Goal: Information Seeking & Learning: Learn about a topic

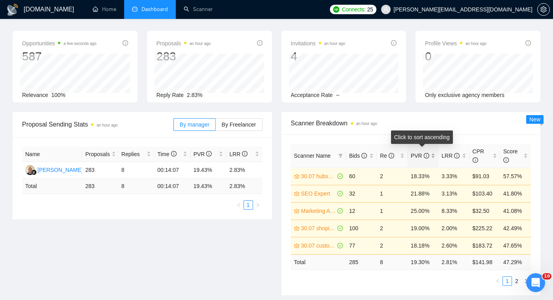
scroll to position [28, 0]
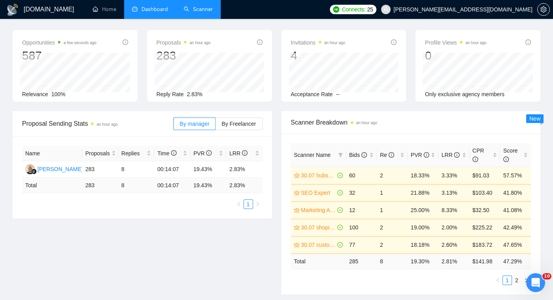
click at [202, 8] on link "Scanner" at bounding box center [198, 9] width 29 height 7
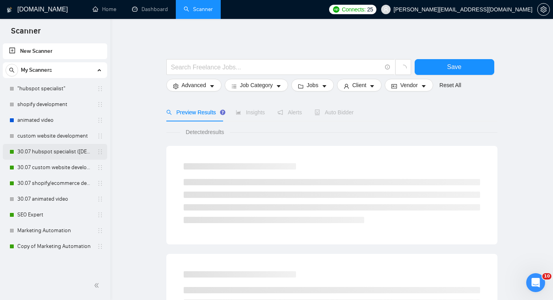
click at [62, 147] on link "30.07 hubspot specialist ([DEMOGRAPHIC_DATA] - not for residents)" at bounding box center [54, 152] width 75 height 16
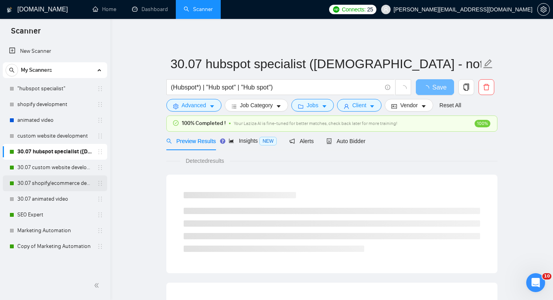
click at [69, 179] on link "30.07 shopify/ecommerce development (worldwide)" at bounding box center [54, 183] width 75 height 16
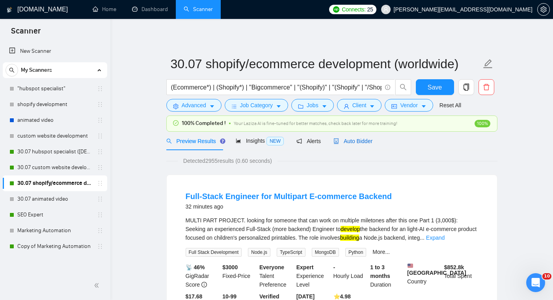
click at [348, 140] on span "Auto Bidder" at bounding box center [352, 141] width 39 height 6
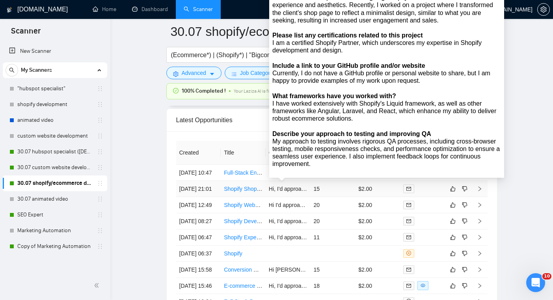
scroll to position [1937, 0]
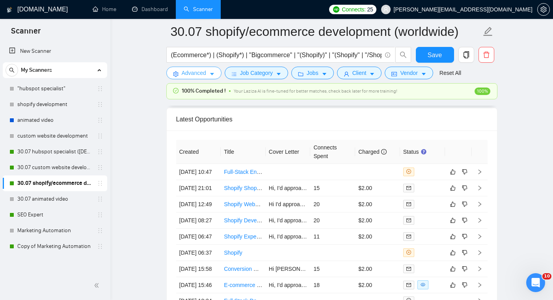
click at [205, 77] on span "Advanced" at bounding box center [194, 73] width 24 height 9
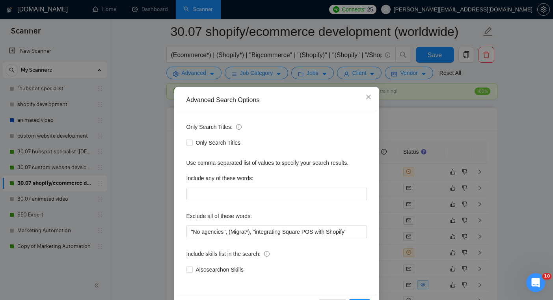
scroll to position [11, 0]
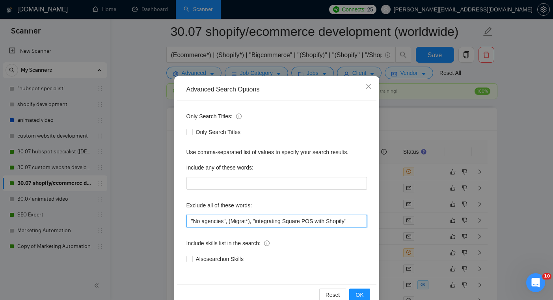
click at [352, 225] on input ""No agencies", (Migrat*), "integrating Square POS with Shopify"" at bounding box center [276, 221] width 180 height 13
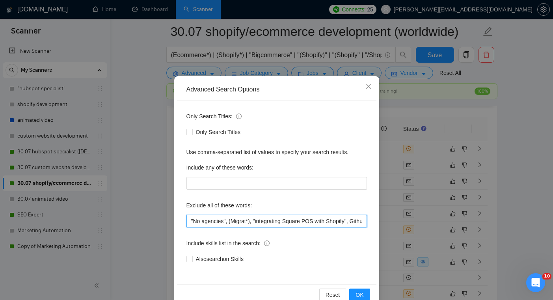
scroll to position [0, 9]
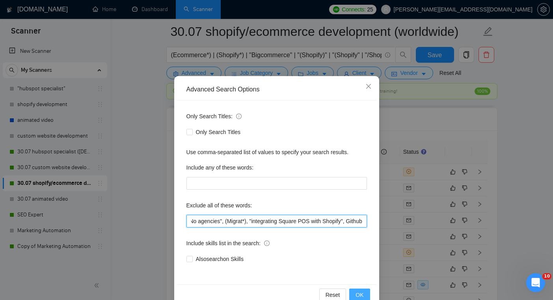
type input ""No agencies", (Migrat*), "integrating Square POS with Shopify", Github"
click at [363, 294] on span "OK" at bounding box center [359, 294] width 8 height 9
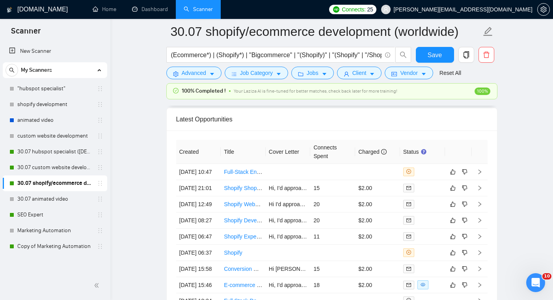
scroll to position [0, 0]
click at [384, 186] on td "$2.00" at bounding box center [377, 188] width 45 height 16
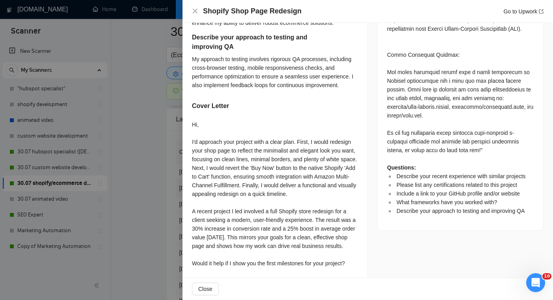
scroll to position [526, 0]
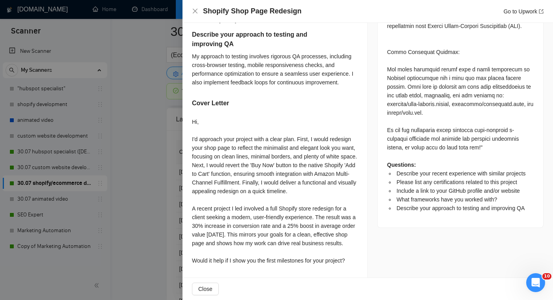
click at [142, 167] on div at bounding box center [276, 150] width 553 height 300
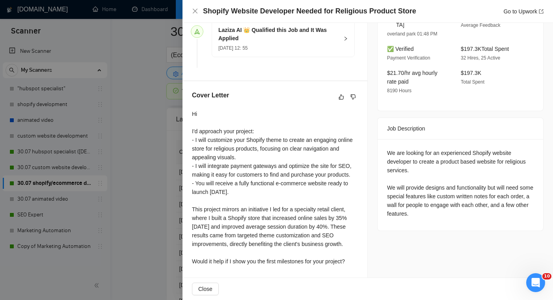
click at [120, 213] on div at bounding box center [276, 150] width 553 height 300
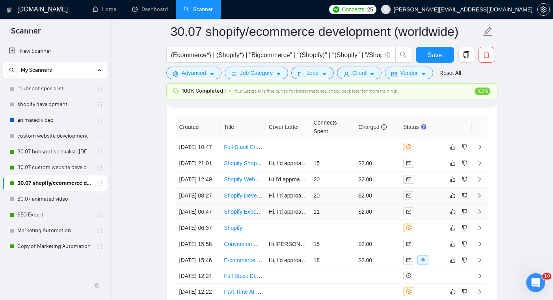
scroll to position [1963, 0]
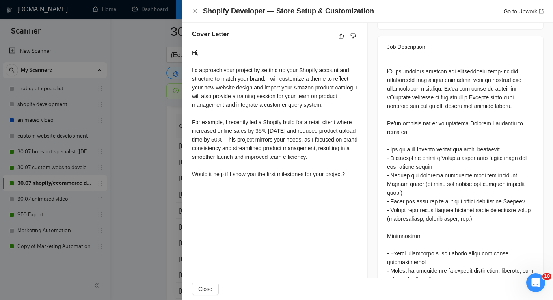
scroll to position [343, 0]
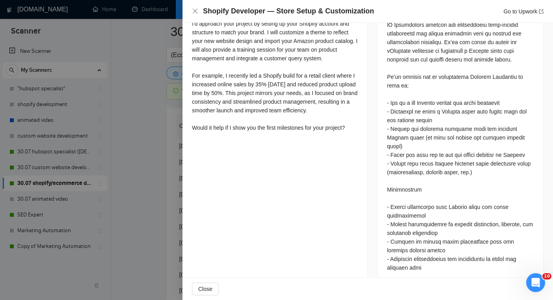
click at [140, 196] on div at bounding box center [276, 150] width 553 height 300
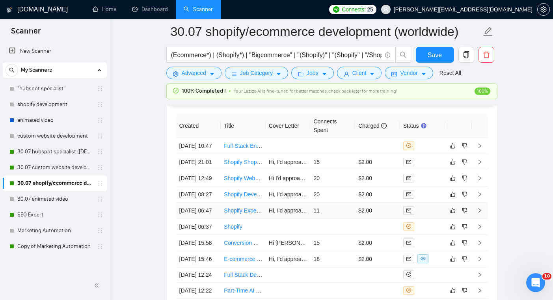
click at [254, 214] on link "Shopify Expert Needed for Store Setup" at bounding box center [271, 210] width 95 height 6
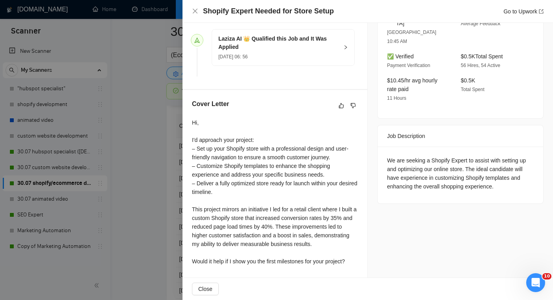
click at [118, 191] on div at bounding box center [276, 150] width 553 height 300
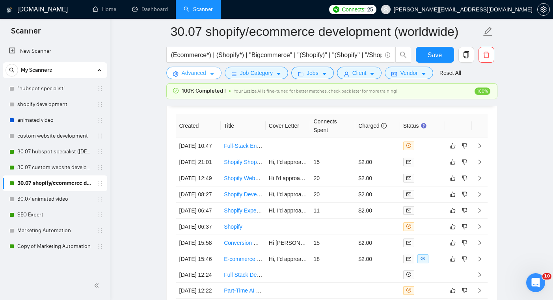
click at [191, 73] on span "Advanced" at bounding box center [194, 73] width 24 height 9
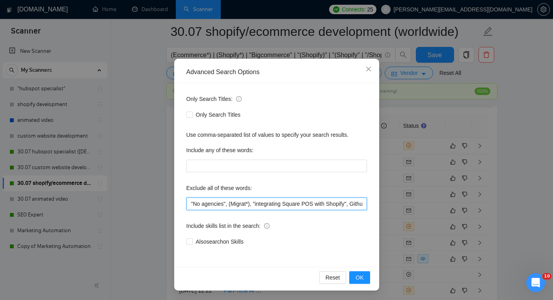
scroll to position [0, 9]
drag, startPoint x: 299, startPoint y: 202, endPoint x: 432, endPoint y: 214, distance: 133.8
click at [432, 214] on div "Advanced Search Options Only Search Titles: Only Search Titles Use comma-separa…" at bounding box center [276, 150] width 553 height 300
click at [433, 212] on div "Advanced Search Options Only Search Titles: Only Search Titles Use comma-separa…" at bounding box center [276, 150] width 553 height 300
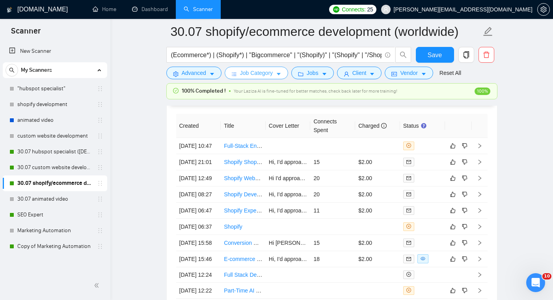
click at [275, 74] on button "Job Category" at bounding box center [256, 73] width 63 height 13
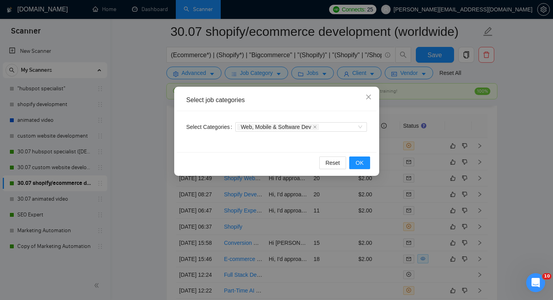
click at [318, 76] on div "Select job categories Select Categories Web, Mobile & Software Dev Reset OK" at bounding box center [276, 150] width 553 height 300
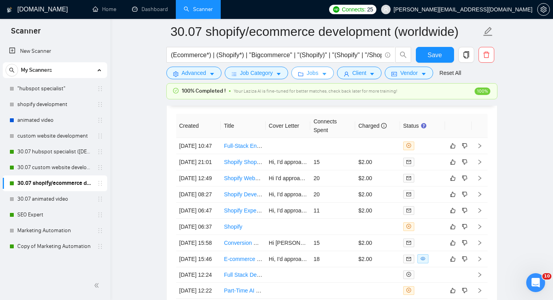
click at [318, 76] on span "Jobs" at bounding box center [313, 73] width 12 height 9
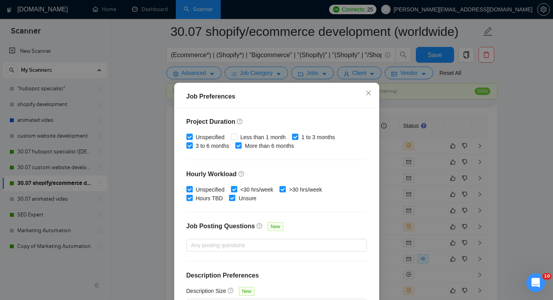
scroll to position [234, 0]
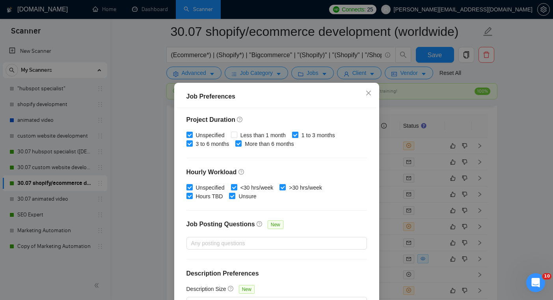
click at [415, 199] on div "Job Preferences Budget Project Type All Fixed Price Hourly Rate Fixed Price Bud…" at bounding box center [276, 150] width 553 height 300
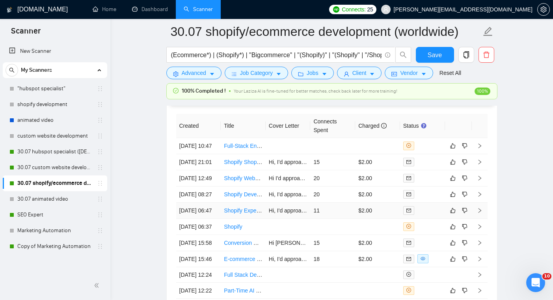
click at [246, 219] on td "Shopify Expert Needed for Store Setup" at bounding box center [243, 211] width 45 height 16
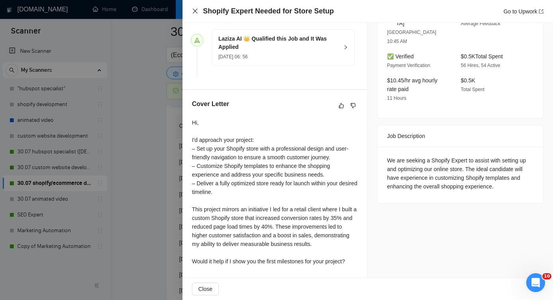
click at [194, 9] on icon "close" at bounding box center [195, 11] width 6 height 6
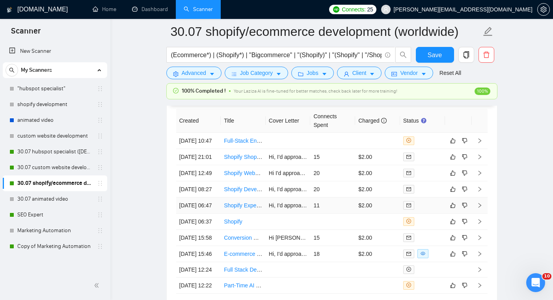
scroll to position [1970, 0]
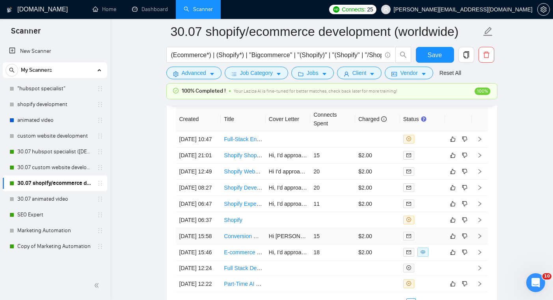
click at [333, 244] on td "15" at bounding box center [332, 236] width 45 height 16
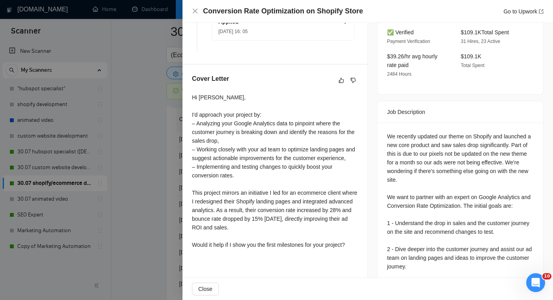
scroll to position [310, 0]
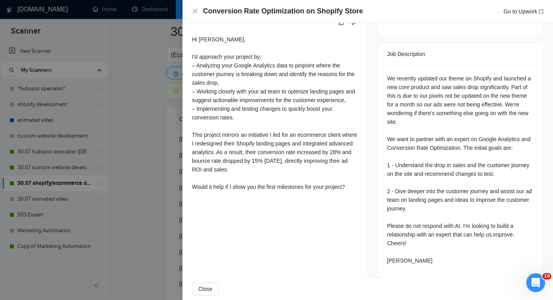
click at [154, 191] on div at bounding box center [276, 150] width 553 height 300
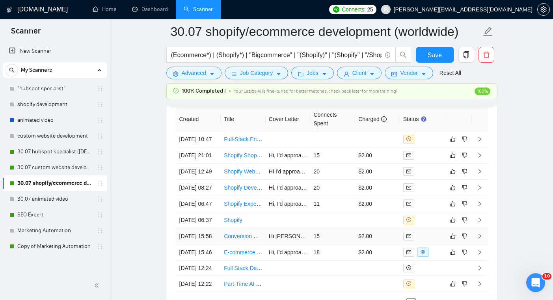
click at [251, 239] on link "Conversion Rate Optimization on Shopify Store" at bounding box center [281, 236] width 115 height 6
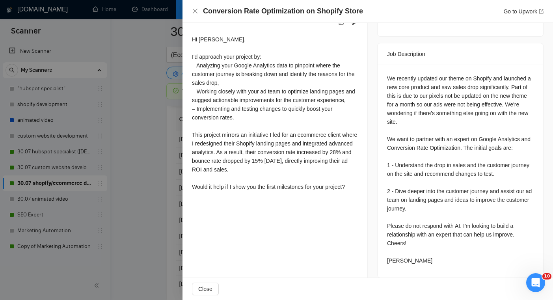
click at [140, 203] on div at bounding box center [276, 150] width 553 height 300
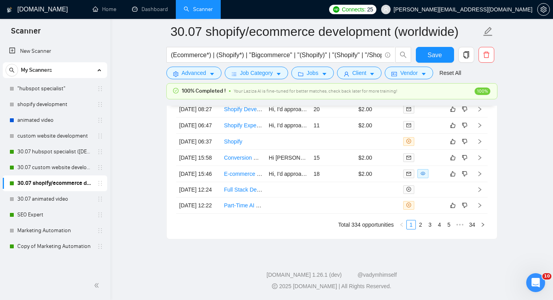
scroll to position [2069, 0]
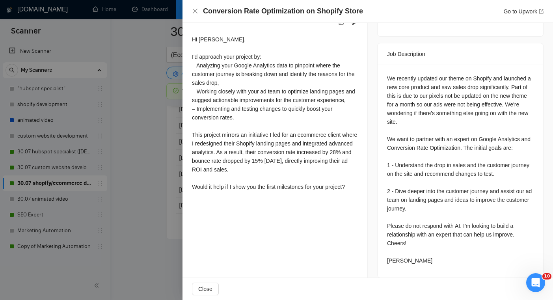
click at [109, 212] on div at bounding box center [276, 150] width 553 height 300
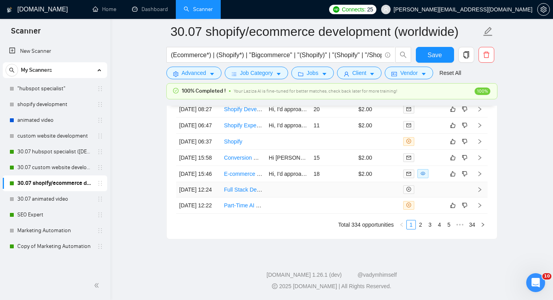
click at [301, 197] on td at bounding box center [288, 189] width 45 height 15
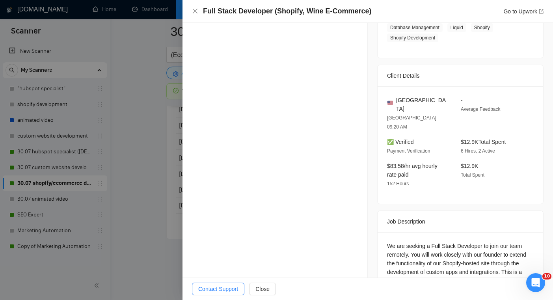
click at [328, 250] on div "Opportunity Details Created: [DATE] 12:20 Scanner: 30.07 shopify/ecommerce deve…" at bounding box center [274, 93] width 185 height 464
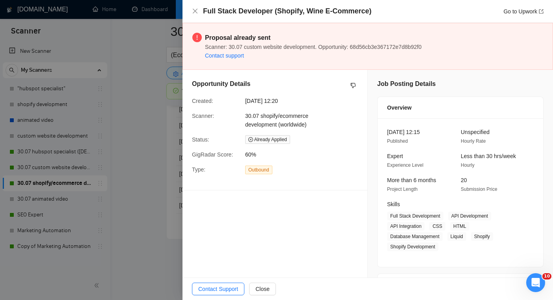
click at [140, 183] on div at bounding box center [276, 150] width 553 height 300
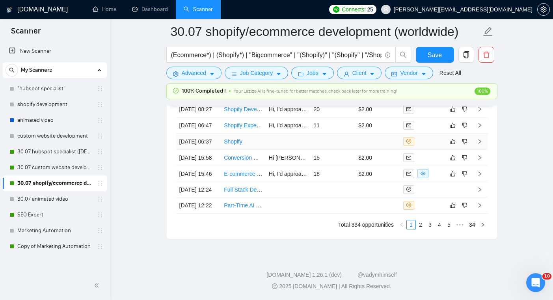
click at [287, 150] on td at bounding box center [288, 142] width 45 height 16
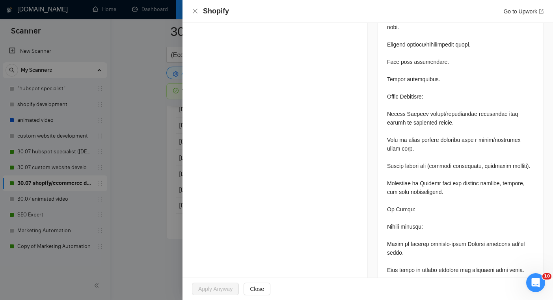
scroll to position [837, 0]
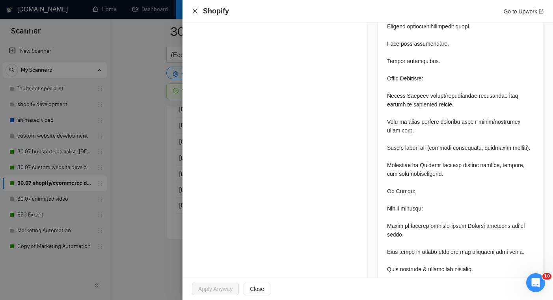
click at [195, 14] on icon "close" at bounding box center [195, 11] width 6 height 6
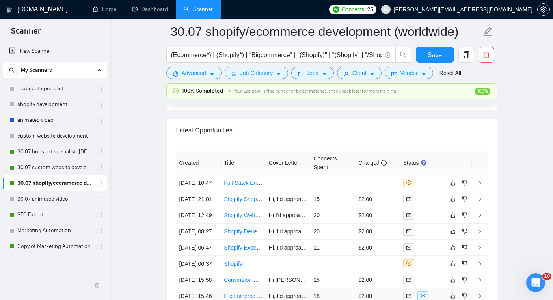
scroll to position [1940, 0]
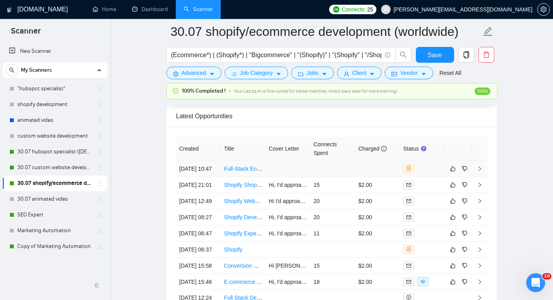
click at [249, 166] on link "Full-Stack Engineer for Multipart E-commerce Backend" at bounding box center [291, 169] width 135 height 6
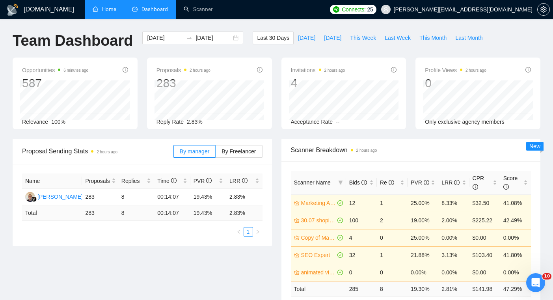
click at [115, 13] on link "Home" at bounding box center [105, 9] width 24 height 7
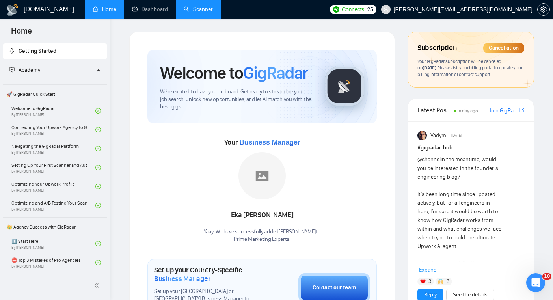
click at [211, 7] on link "Scanner" at bounding box center [198, 9] width 29 height 7
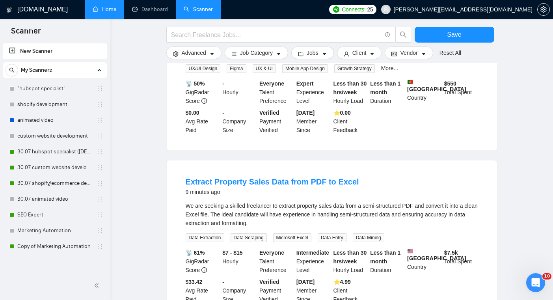
scroll to position [177, 0]
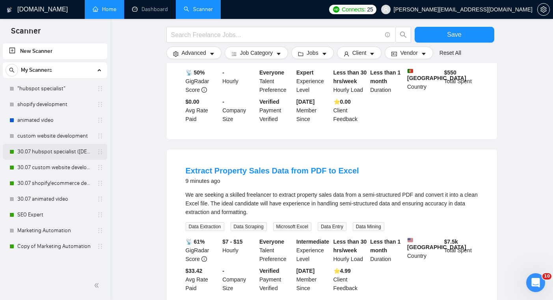
click at [45, 154] on link "30.07 hubspot specialist ([DEMOGRAPHIC_DATA] - not for residents)" at bounding box center [54, 152] width 75 height 16
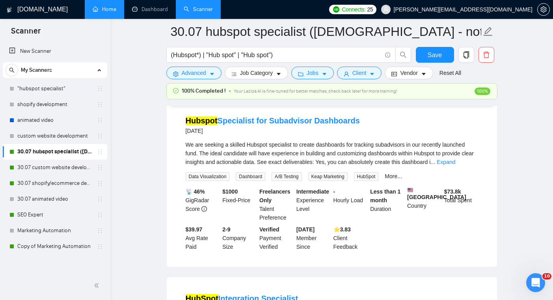
scroll to position [644, 0]
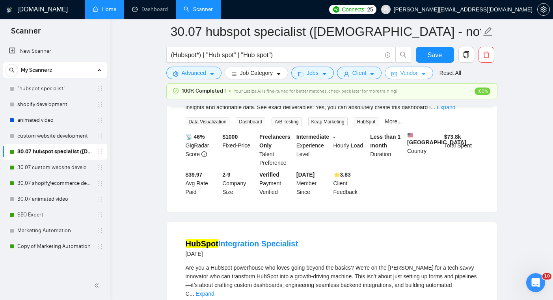
click at [405, 76] on span "Vendor" at bounding box center [408, 73] width 17 height 9
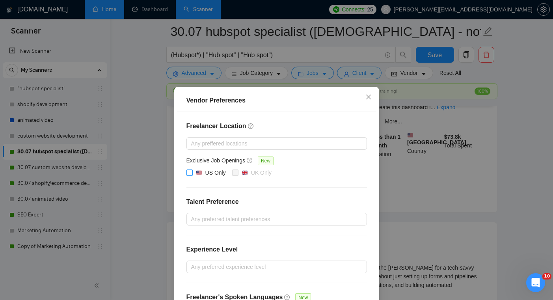
click at [204, 174] on div "US Only" at bounding box center [211, 172] width 30 height 9
click at [192, 174] on input "US Only" at bounding box center [189, 172] width 6 height 6
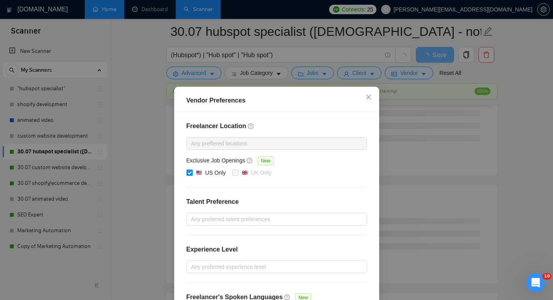
click at [204, 174] on div "US Only" at bounding box center [211, 172] width 30 height 9
click at [192, 174] on input "US Only" at bounding box center [189, 172] width 6 height 6
checkbox input "false"
click at [437, 228] on div "Vendor Preferences Freelancer Location Any preffered locations Exclusive Job Op…" at bounding box center [276, 150] width 553 height 300
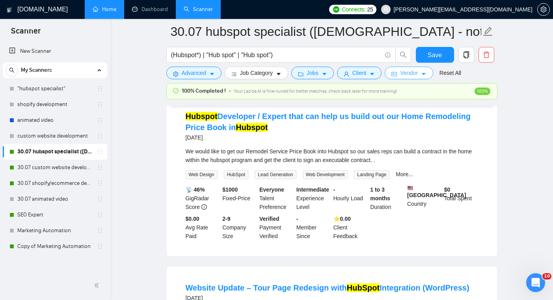
scroll to position [954, 0]
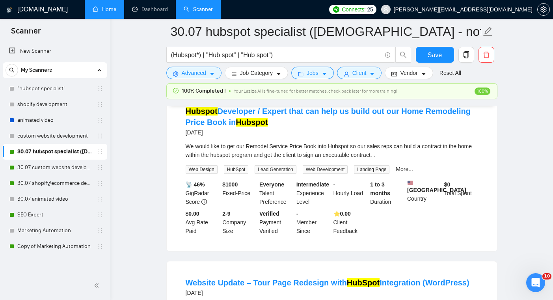
click at [379, 150] on div "We would like to get our Remodel Service Price Book into Hubspot so our sales r…" at bounding box center [332, 150] width 292 height 17
click at [380, 116] on link "Hubspot Developer / Expert that can help us build out our Home Remodeling Price…" at bounding box center [328, 117] width 285 height 20
